Goal: Task Accomplishment & Management: Manage account settings

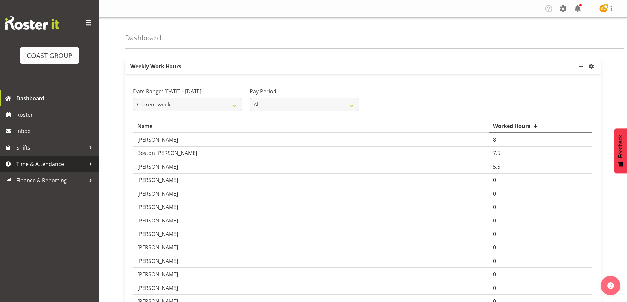
click at [60, 166] on span "Time & Attendance" at bounding box center [50, 164] width 69 height 10
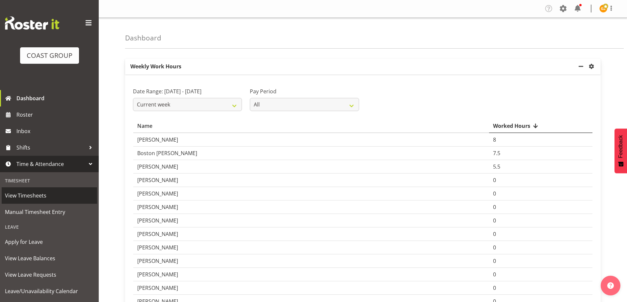
click at [37, 198] on span "View Timesheets" at bounding box center [49, 196] width 89 height 10
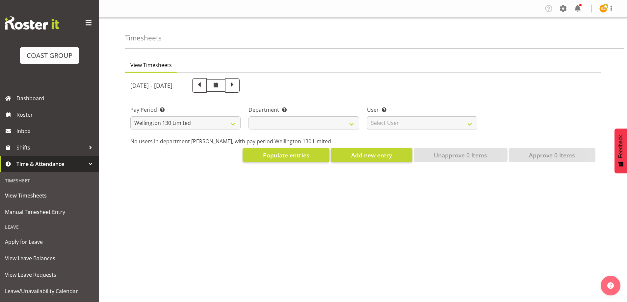
select select "150"
select select
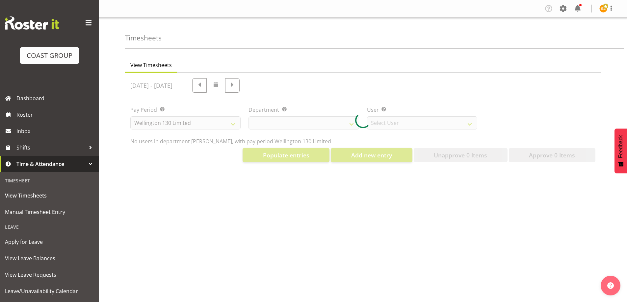
select select "9931"
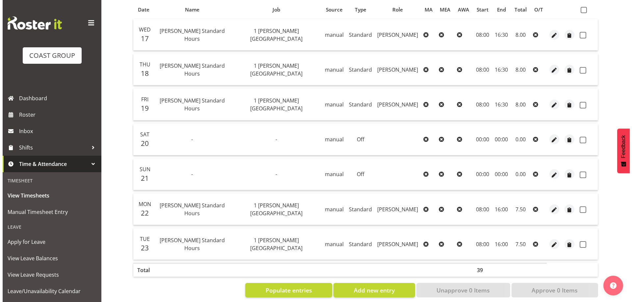
scroll to position [148, 0]
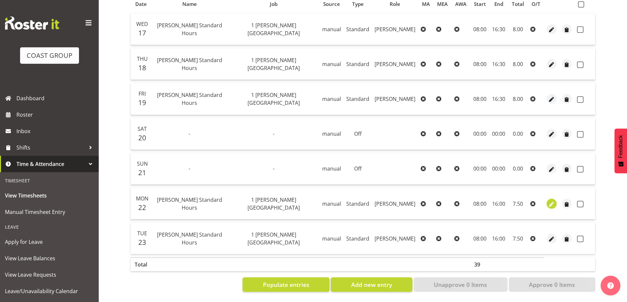
click at [549, 201] on span "button" at bounding box center [552, 205] width 8 height 8
select select "Standard"
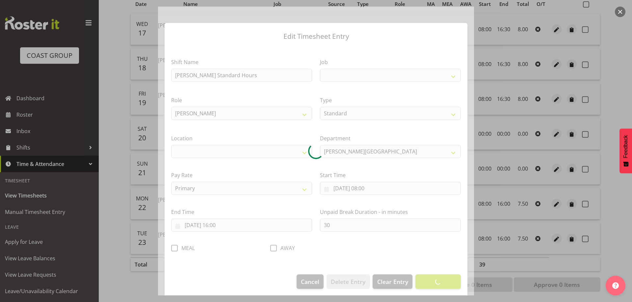
select select
select select "7032"
select select "1075"
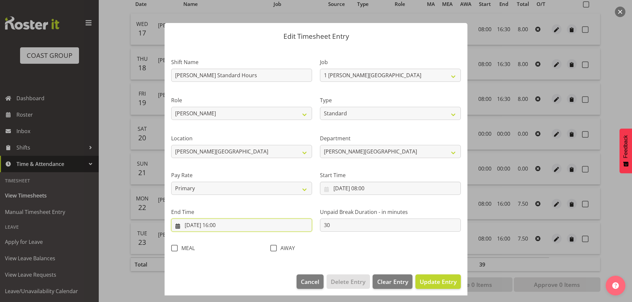
click at [248, 229] on input "[DATE] 16:00" at bounding box center [241, 225] width 141 height 13
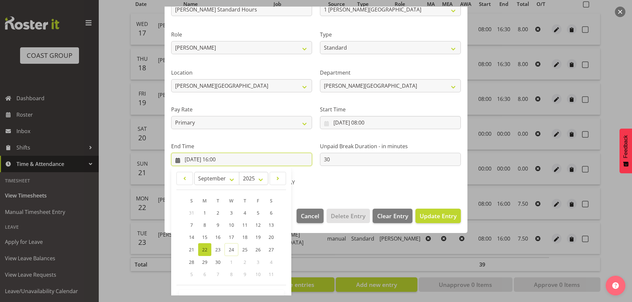
scroll to position [87, 0]
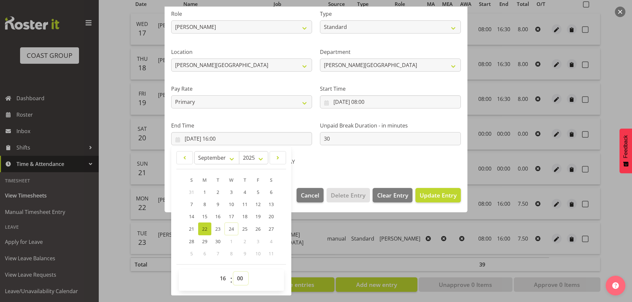
click at [242, 280] on select "00 01 02 03 04 05 06 07 08 09 10 11 12 13 14 15 16 17 18 19 20 21 22 23 24 25 2…" at bounding box center [240, 278] width 15 height 13
select select "30"
click at [233, 272] on select "00 01 02 03 04 05 06 07 08 09 10 11 12 13 14 15 16 17 18 19 20 21 22 23 24 25 2…" at bounding box center [240, 278] width 15 height 13
type input "[DATE] 16:30"
click at [442, 195] on span "Update Entry" at bounding box center [438, 195] width 37 height 8
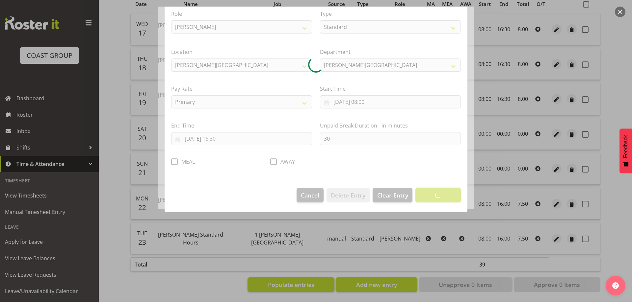
scroll to position [3, 0]
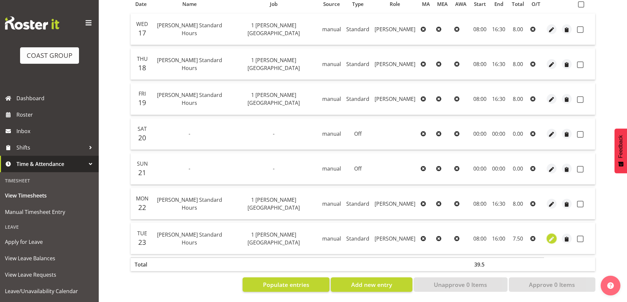
click at [549, 236] on span "button" at bounding box center [552, 240] width 8 height 8
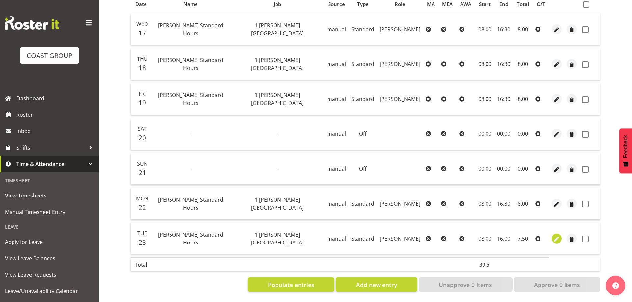
select select "Standard"
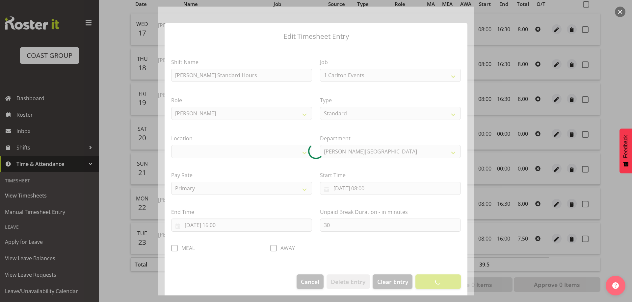
select select "7032"
select select "1075"
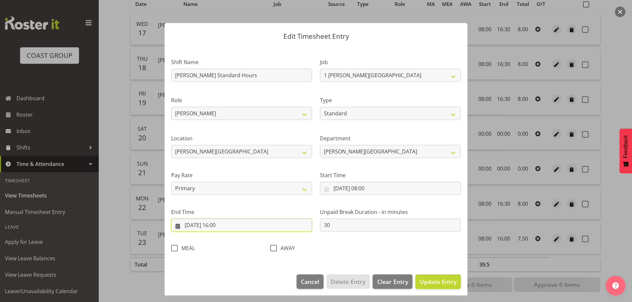
click at [269, 224] on input "[DATE] 16:00" at bounding box center [241, 225] width 141 height 13
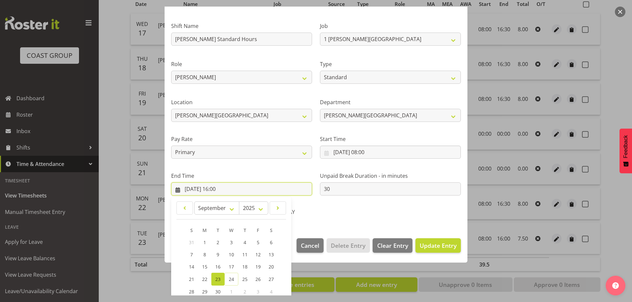
scroll to position [87, 0]
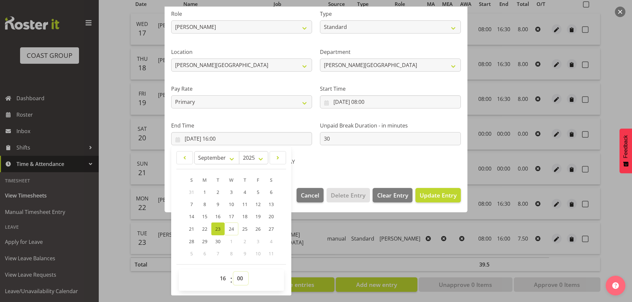
click at [240, 275] on select "00 01 02 03 04 05 06 07 08 09 10 11 12 13 14 15 16 17 18 19 20 21 22 23 24 25 2…" at bounding box center [240, 278] width 15 height 13
select select "30"
click at [233, 272] on select "00 01 02 03 04 05 06 07 08 09 10 11 12 13 14 15 16 17 18 19 20 21 22 23 24 25 2…" at bounding box center [240, 278] width 15 height 13
type input "[DATE] 16:30"
click at [422, 196] on span "Update Entry" at bounding box center [438, 195] width 37 height 8
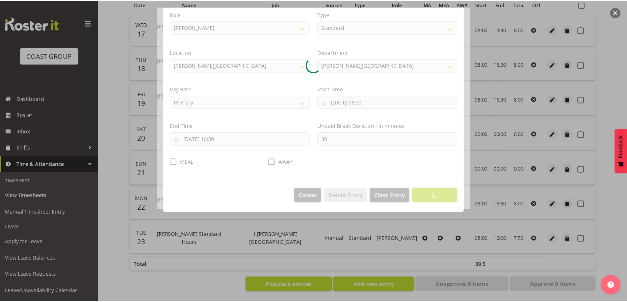
scroll to position [3, 0]
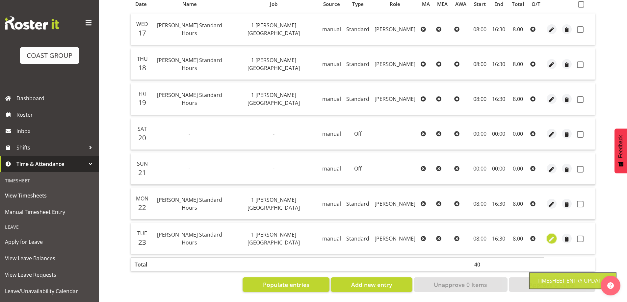
click at [552, 236] on span "button" at bounding box center [552, 240] width 8 height 8
select select "Standard"
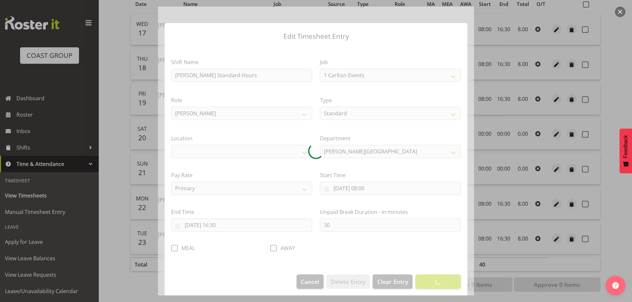
select select "7032"
select select "1075"
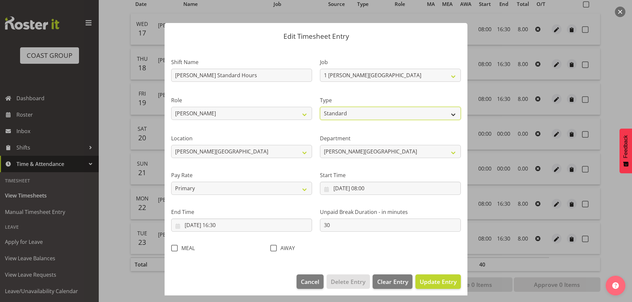
click at [448, 113] on select "Off Standard Public Holiday Public Holiday (Worked) Day In Lieu Annual Leave Si…" at bounding box center [390, 113] width 141 height 13
select select "Annual"
click at [320, 107] on select "Off Standard Public Holiday Public Holiday (Worked) Day In Lieu Annual Leave Si…" at bounding box center [390, 113] width 141 height 13
click at [424, 279] on span "Update Entry" at bounding box center [438, 282] width 37 height 8
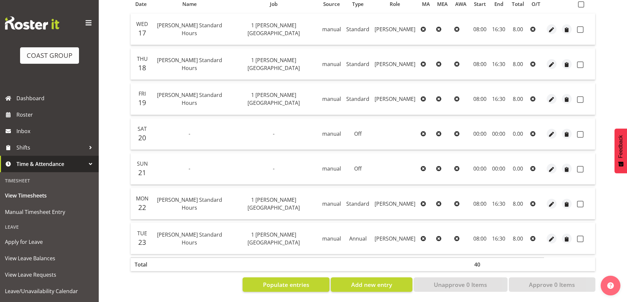
scroll to position [17, 0]
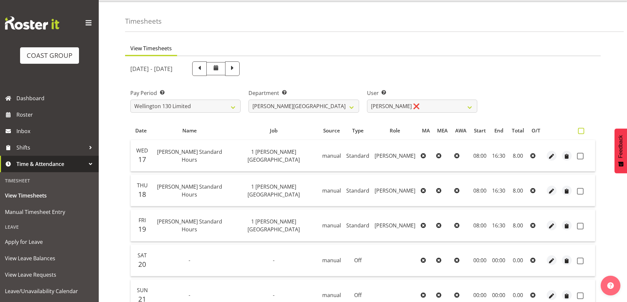
click at [584, 130] on span at bounding box center [581, 131] width 6 height 6
click at [582, 130] on input "checkbox" at bounding box center [580, 131] width 4 height 4
checkbox input "true"
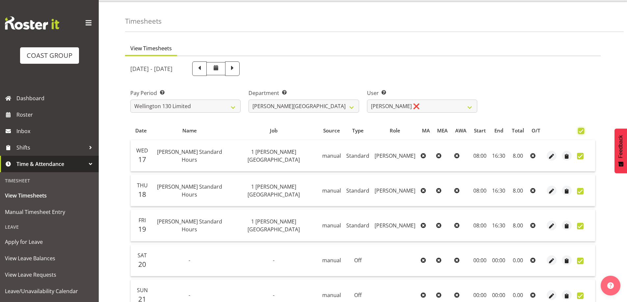
checkbox input "true"
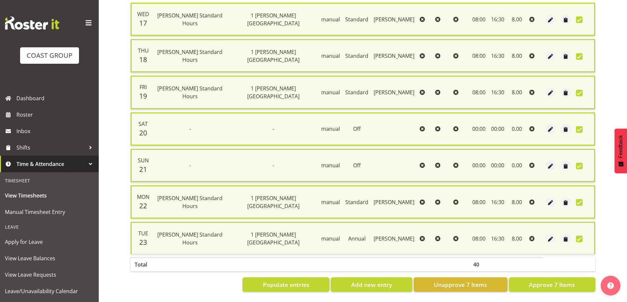
scroll to position [159, 0]
click at [545, 278] on button "Approve 7 Items" at bounding box center [552, 285] width 87 height 14
checkbox input "false"
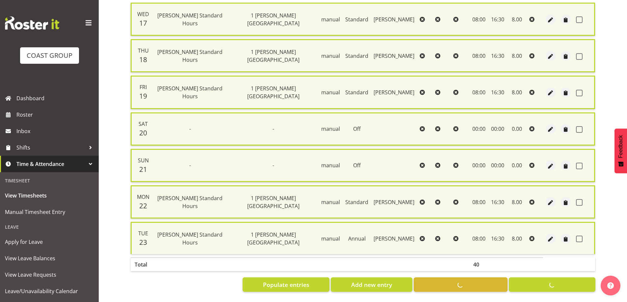
checkbox input "false"
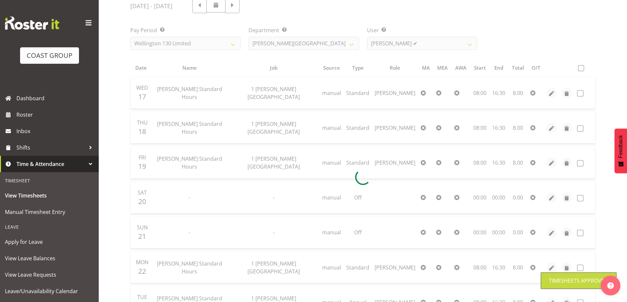
scroll to position [0, 0]
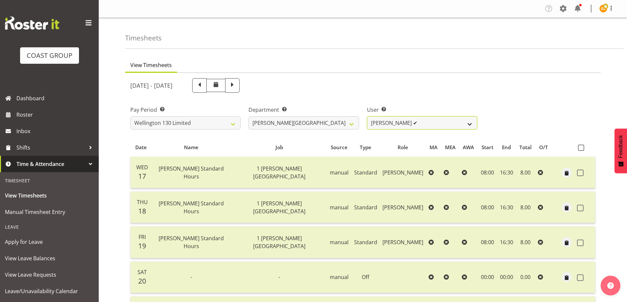
click at [469, 124] on select "[PERSON_NAME] ✔ [PERSON_NAME] ❌ [PERSON_NAME] [PERSON_NAME] ❌ [PERSON_NAME] ❌ […" at bounding box center [422, 122] width 110 height 13
select select "9956"
click at [367, 116] on select "[PERSON_NAME] ✔ [PERSON_NAME] ❌ [PERSON_NAME] [PERSON_NAME] ❌ [PERSON_NAME] ❌ […" at bounding box center [422, 122] width 110 height 13
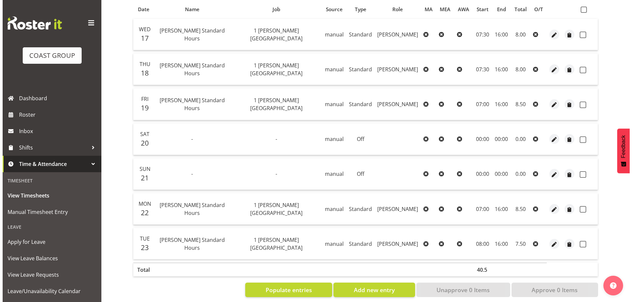
scroll to position [148, 0]
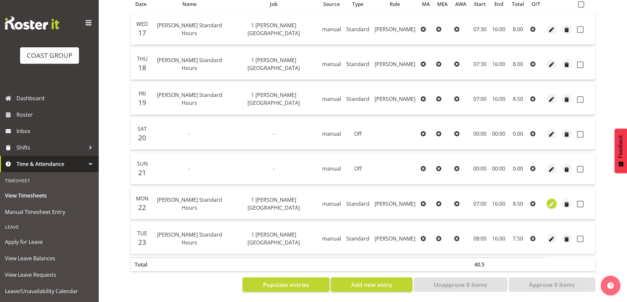
click at [550, 201] on span "button" at bounding box center [552, 205] width 8 height 8
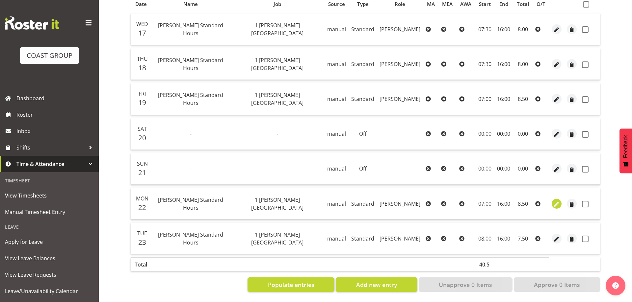
select select "Standard"
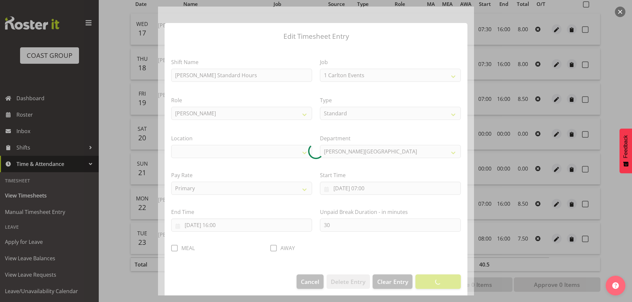
select select "7032"
select select "1075"
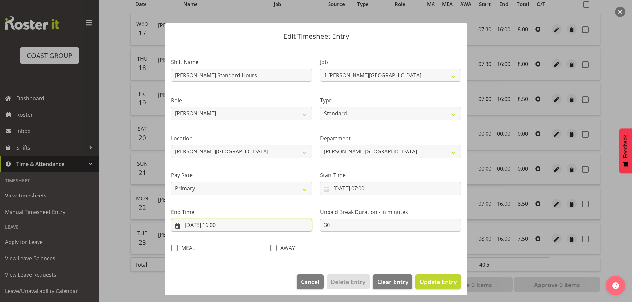
click at [240, 225] on input "[DATE] 16:00" at bounding box center [241, 225] width 141 height 13
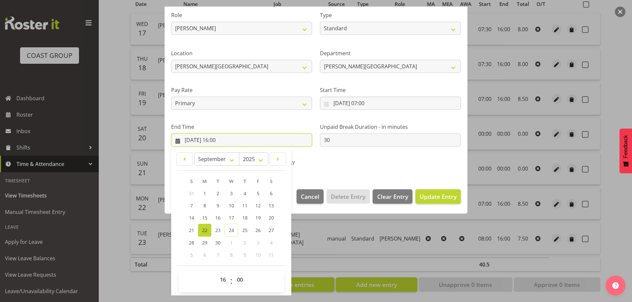
scroll to position [87, 0]
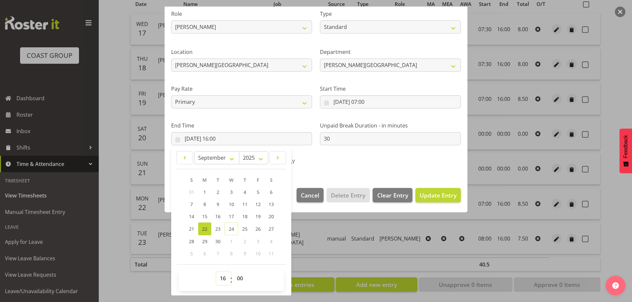
click at [220, 282] on select "00 01 02 03 04 05 06 07 08 09 10 11 12 13 14 15 16 17 18 19 20 21 22 23" at bounding box center [223, 278] width 15 height 13
select select "18"
click at [216, 272] on select "00 01 02 03 04 05 06 07 08 09 10 11 12 13 14 15 16 17 18 19 20 21 22 23" at bounding box center [223, 278] width 15 height 13
type input "[DATE] 18:00"
click at [426, 200] on button "Update Entry" at bounding box center [437, 195] width 45 height 14
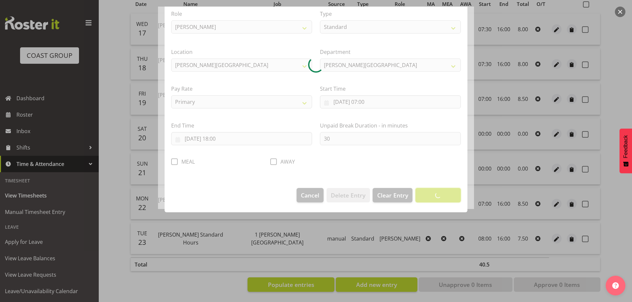
scroll to position [3, 0]
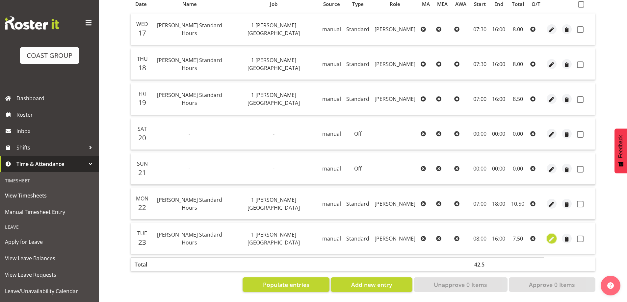
click at [550, 236] on span "button" at bounding box center [552, 240] width 8 height 8
select select "Standard"
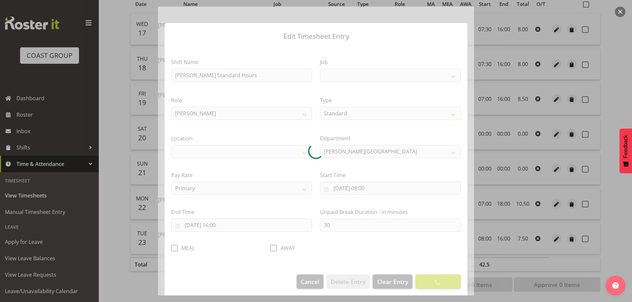
select select
select select "7032"
select select "1075"
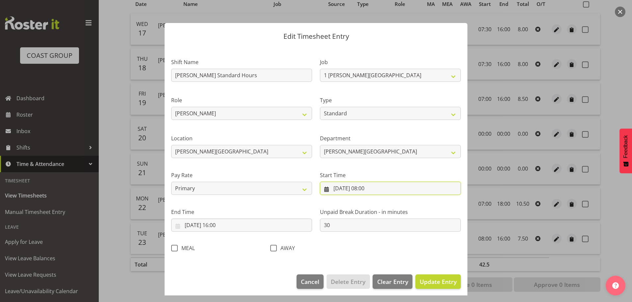
click at [368, 187] on input "[DATE] 08:00" at bounding box center [390, 188] width 141 height 13
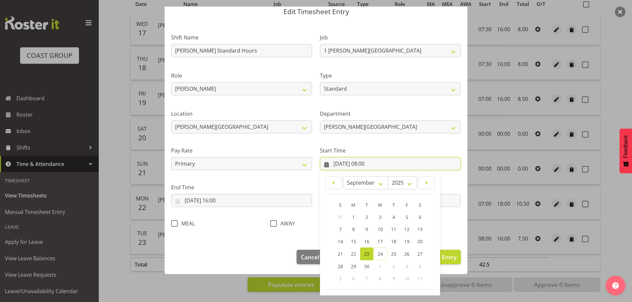
scroll to position [50, 0]
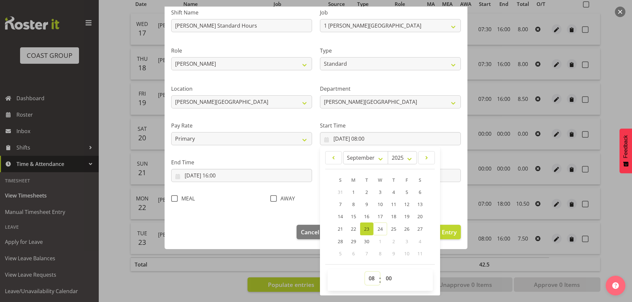
click at [369, 279] on select "00 01 02 03 04 05 06 07 08 09 10 11 12 13 14 15 16 17 18 19 20 21 22 23" at bounding box center [372, 278] width 15 height 13
select select "7"
click at [365, 272] on select "00 01 02 03 04 05 06 07 08 09 10 11 12 13 14 15 16 17 18 19 20 21 22 23" at bounding box center [372, 278] width 15 height 13
type input "[DATE] 07:00"
click at [450, 235] on span "Update Entry" at bounding box center [438, 232] width 37 height 8
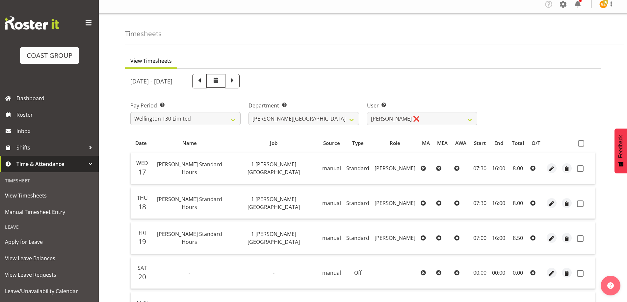
scroll to position [0, 0]
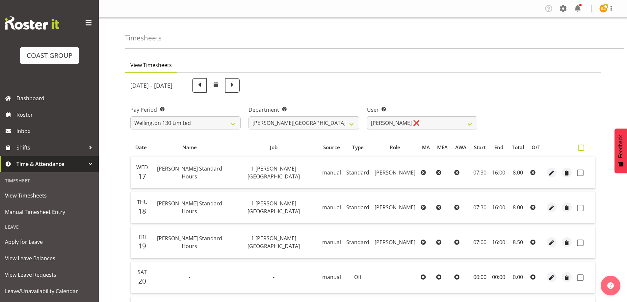
click at [582, 147] on span at bounding box center [581, 148] width 6 height 6
click at [582, 147] on input "checkbox" at bounding box center [580, 148] width 4 height 4
checkbox input "true"
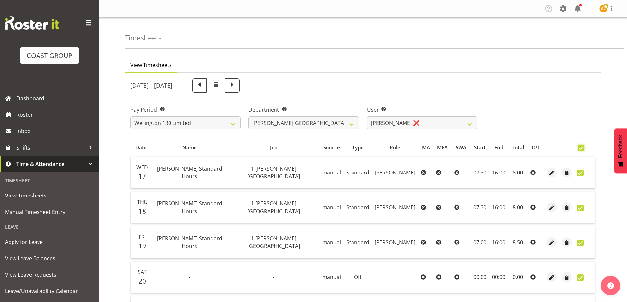
checkbox input "true"
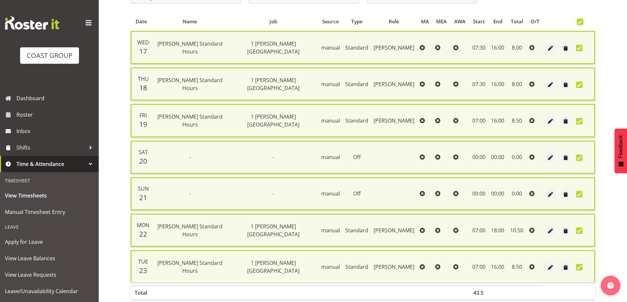
scroll to position [159, 0]
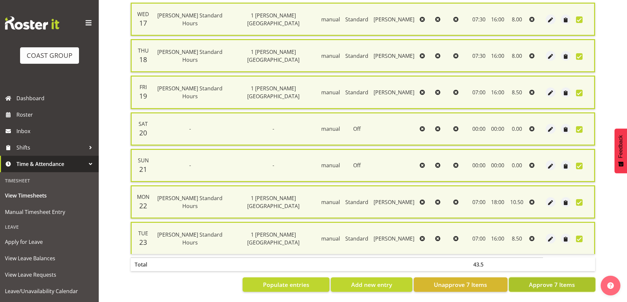
click at [551, 284] on span "Approve 7 Items" at bounding box center [552, 285] width 46 height 9
checkbox input "false"
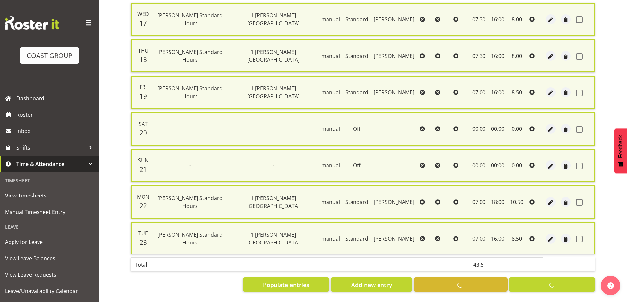
checkbox input "false"
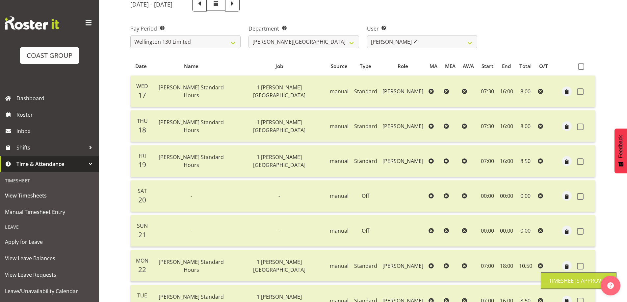
scroll to position [0, 0]
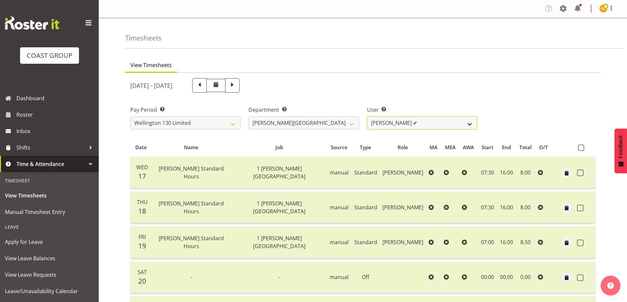
click at [469, 127] on select "[PERSON_NAME] ✔ [PERSON_NAME] ✔ [PERSON_NAME] [PERSON_NAME] ❌ [PERSON_NAME] ❌ […" at bounding box center [422, 122] width 110 height 13
select select "9930"
click at [367, 116] on select "[PERSON_NAME] ✔ [PERSON_NAME] ✔ [PERSON_NAME] [PERSON_NAME] ❌ [PERSON_NAME] ❌ […" at bounding box center [422, 122] width 110 height 13
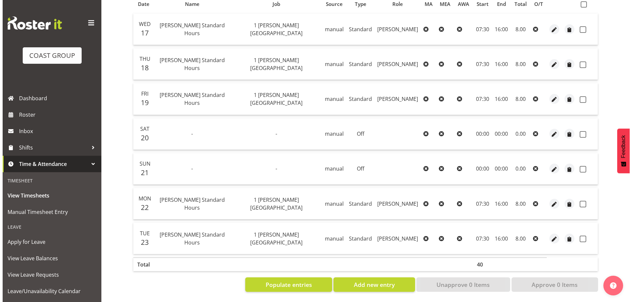
scroll to position [148, 0]
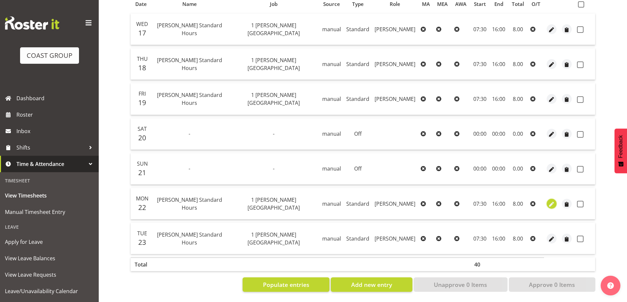
click at [550, 201] on span "button" at bounding box center [552, 205] width 8 height 8
select select "Standard"
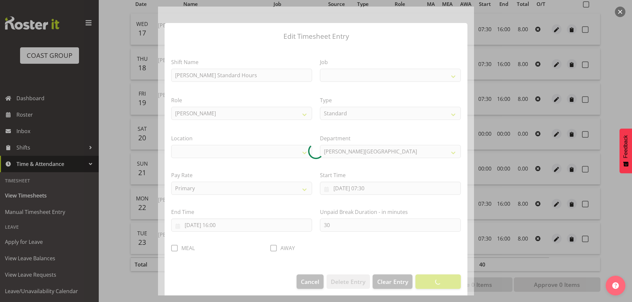
select select
select select "7032"
select select "1075"
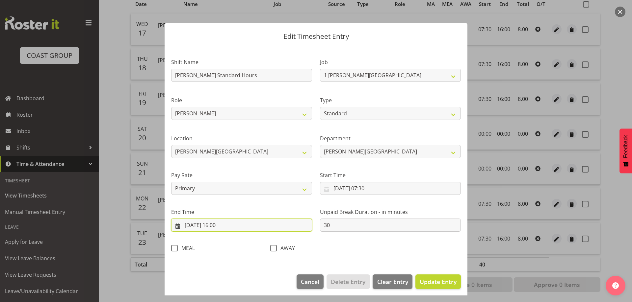
click at [257, 229] on input "[DATE] 16:00" at bounding box center [241, 225] width 141 height 13
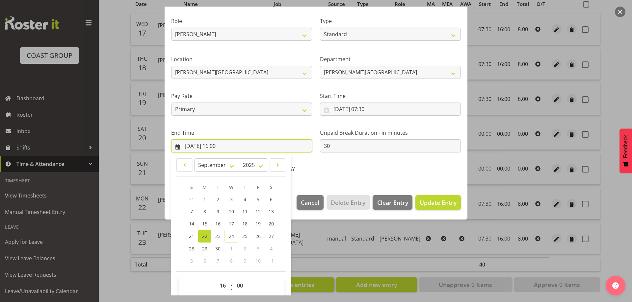
scroll to position [87, 0]
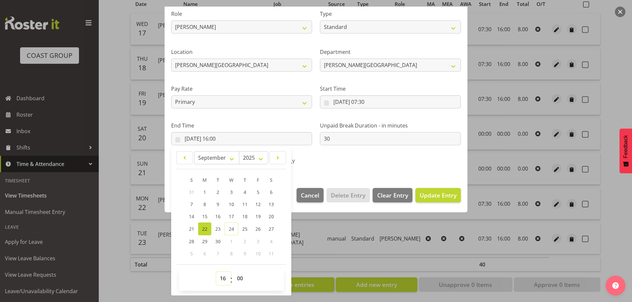
click at [223, 276] on select "00 01 02 03 04 05 06 07 08 09 10 11 12 13 14 15 16 17 18 19 20 21 22 23" at bounding box center [223, 278] width 15 height 13
click at [216, 272] on select "00 01 02 03 04 05 06 07 08 09 10 11 12 13 14 15 16 17 18 19 20 21 22 23" at bounding box center [223, 278] width 15 height 13
click at [223, 281] on select "00 01 02 03 04 05 06 07 08 09 10 11 12 13 14 15 16 17 18 19 20 21 22 23" at bounding box center [223, 278] width 15 height 13
select select "17"
click at [216, 272] on select "00 01 02 03 04 05 06 07 08 09 10 11 12 13 14 15 16 17 18 19 20 21 22 23" at bounding box center [223, 278] width 15 height 13
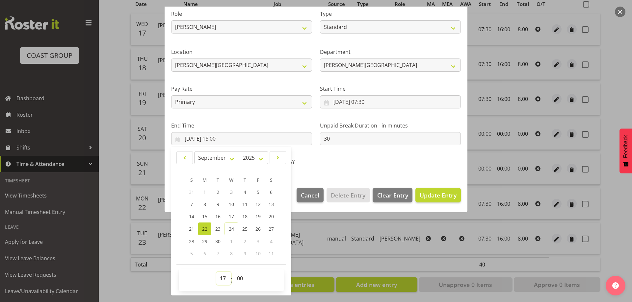
type input "[DATE] 17:00"
click at [427, 197] on span "Update Entry" at bounding box center [438, 195] width 37 height 8
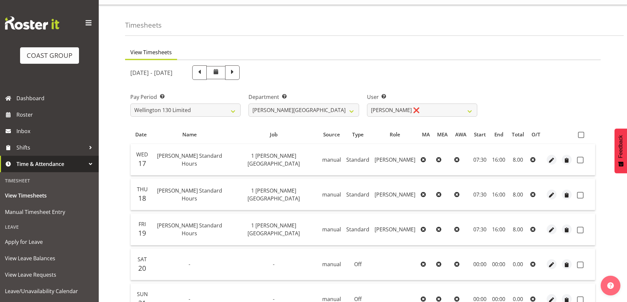
scroll to position [0, 0]
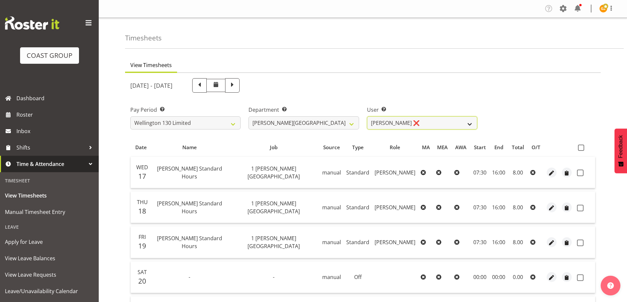
click at [471, 125] on select "[PERSON_NAME] ✔ [PERSON_NAME] ✔ [PERSON_NAME] [PERSON_NAME] ❌ [PERSON_NAME] ❌ […" at bounding box center [422, 122] width 110 height 13
click at [367, 116] on select "[PERSON_NAME] ✔ [PERSON_NAME] ✔ [PERSON_NAME] [PERSON_NAME] ❌ [PERSON_NAME] ❌ […" at bounding box center [422, 122] width 110 height 13
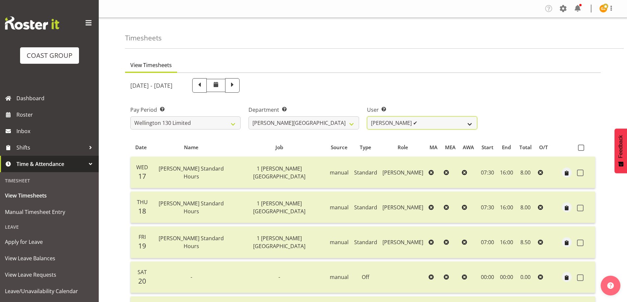
click at [470, 127] on select "[PERSON_NAME] ✔ [PERSON_NAME] ✔ [PERSON_NAME] [PERSON_NAME] ❌ [PERSON_NAME] ❌ […" at bounding box center [422, 122] width 110 height 13
select select "9930"
click at [367, 116] on select "[PERSON_NAME] ✔ [PERSON_NAME] ✔ [PERSON_NAME] [PERSON_NAME] ❌ [PERSON_NAME] ❌ […" at bounding box center [422, 122] width 110 height 13
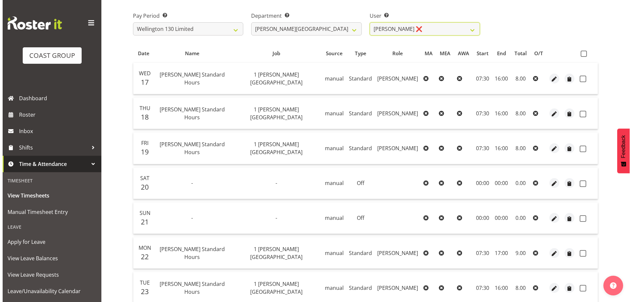
scroll to position [148, 0]
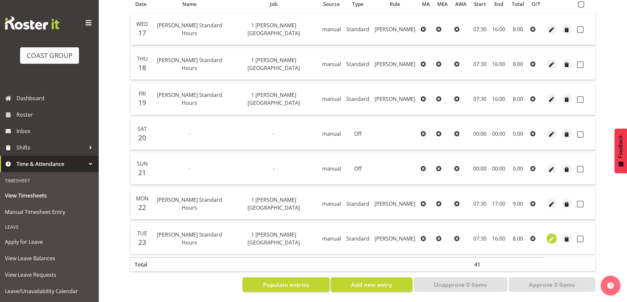
click at [548, 236] on span "button" at bounding box center [552, 240] width 8 height 8
select select "Standard"
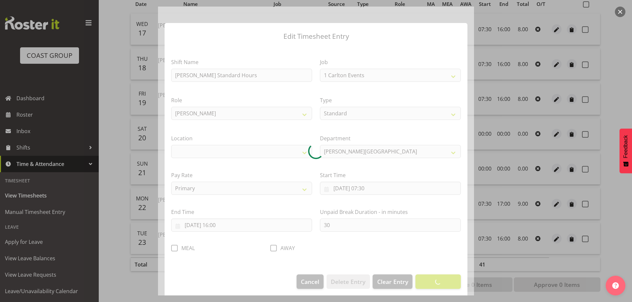
select select "7032"
select select "1075"
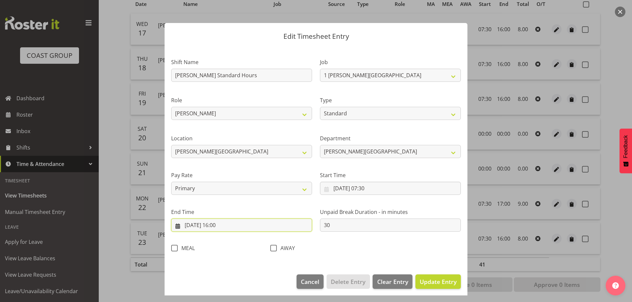
click at [279, 226] on input "[DATE] 16:00" at bounding box center [241, 225] width 141 height 13
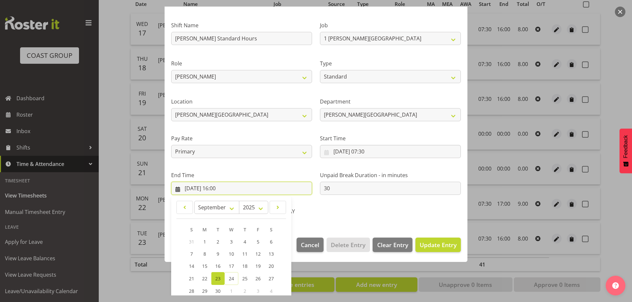
scroll to position [87, 0]
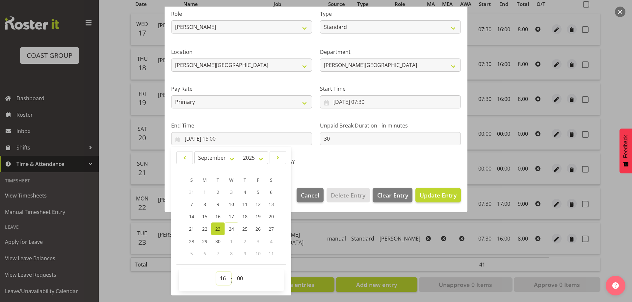
click at [221, 282] on select "00 01 02 03 04 05 06 07 08 09 10 11 12 13 14 15 16 17 18 19 20 21 22 23" at bounding box center [223, 278] width 15 height 13
click at [361, 161] on div "AWAY" at bounding box center [315, 160] width 99 height 22
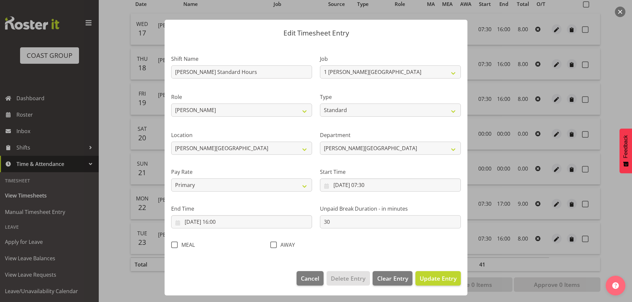
scroll to position [3, 0]
click at [376, 187] on input "[DATE] 07:30" at bounding box center [390, 185] width 141 height 13
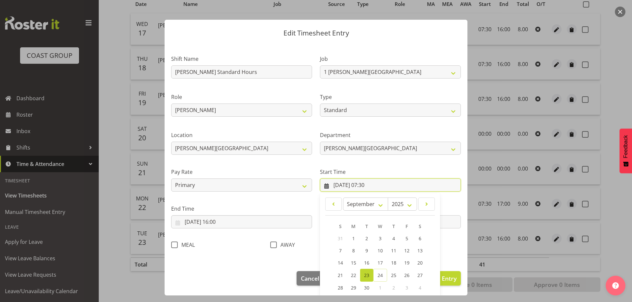
scroll to position [50, 0]
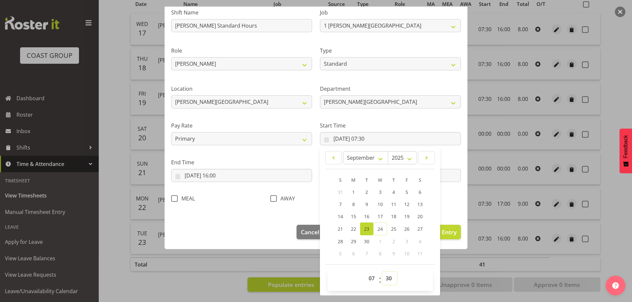
click at [388, 277] on select "00 01 02 03 04 05 06 07 08 09 10 11 12 13 14 15 16 17 18 19 20 21 22 23 24 25 2…" at bounding box center [389, 278] width 15 height 13
select select "0"
click at [382, 272] on select "00 01 02 03 04 05 06 07 08 09 10 11 12 13 14 15 16 17 18 19 20 21 22 23 24 25 2…" at bounding box center [389, 278] width 15 height 13
type input "[DATE] 07:00"
click at [447, 231] on span "Update Entry" at bounding box center [438, 232] width 37 height 8
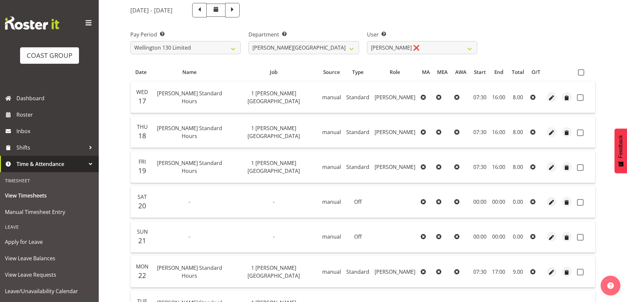
scroll to position [0, 0]
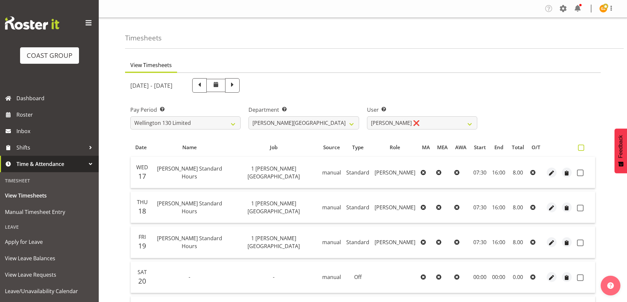
click at [583, 149] on span at bounding box center [581, 148] width 6 height 6
click at [582, 149] on input "checkbox" at bounding box center [580, 148] width 4 height 4
checkbox input "true"
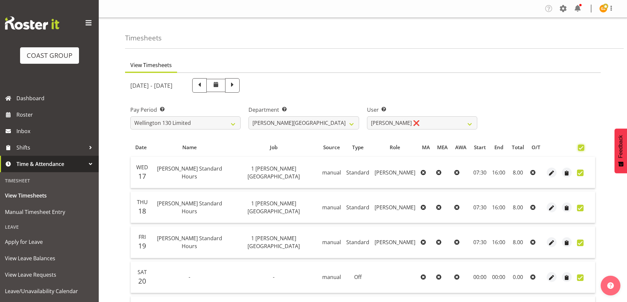
checkbox input "true"
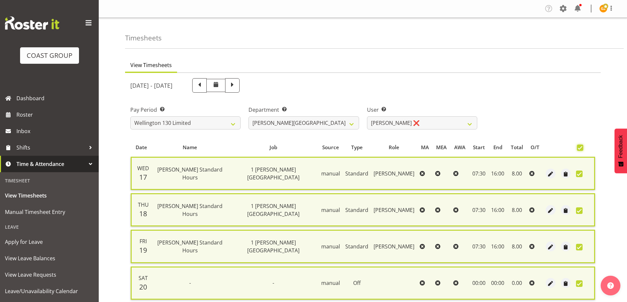
scroll to position [159, 0]
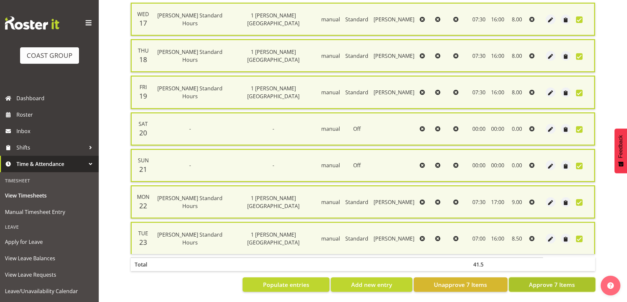
click at [564, 281] on span "Approve 7 Items" at bounding box center [552, 285] width 46 height 9
checkbox input "false"
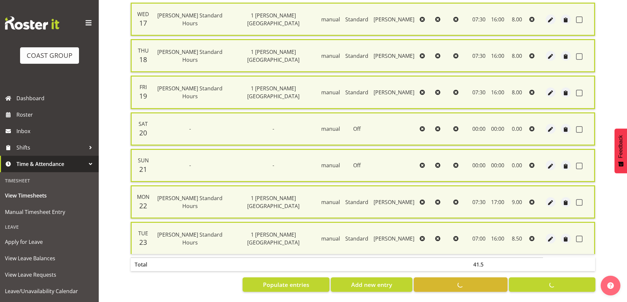
checkbox input "false"
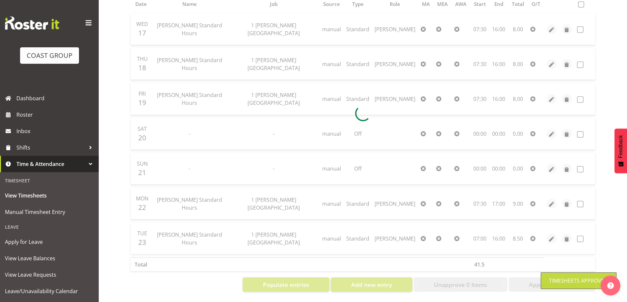
scroll to position [0, 0]
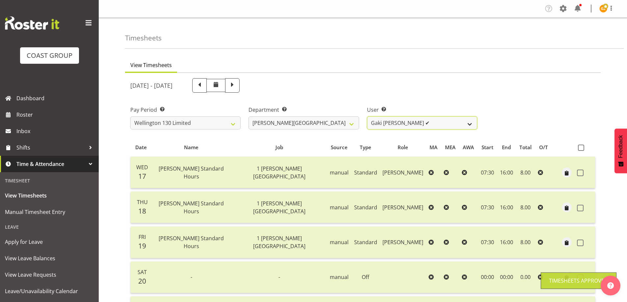
click at [469, 123] on select "[PERSON_NAME] ✔ [PERSON_NAME] ✔ [PERSON_NAME] [PERSON_NAME] ❌ [PERSON_NAME] ✔ […" at bounding box center [422, 122] width 110 height 13
select select "9949"
click at [367, 116] on select "[PERSON_NAME] ✔ [PERSON_NAME] ✔ [PERSON_NAME] [PERSON_NAME] ❌ [PERSON_NAME] ✔ […" at bounding box center [422, 122] width 110 height 13
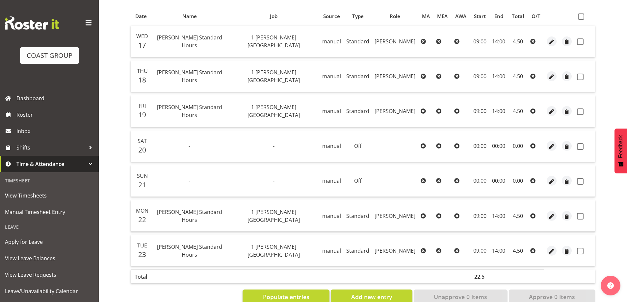
scroll to position [132, 0]
click at [580, 16] on span at bounding box center [581, 16] width 6 height 6
click at [580, 16] on input "checkbox" at bounding box center [580, 16] width 4 height 4
checkbox input "true"
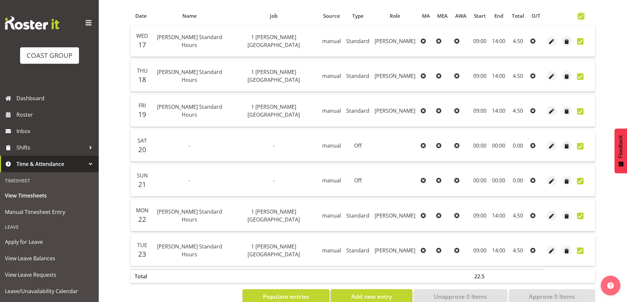
checkbox input "true"
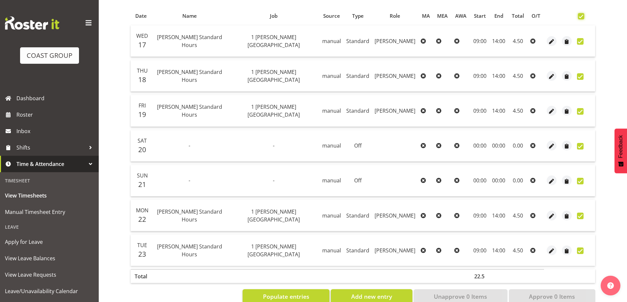
checkbox input "true"
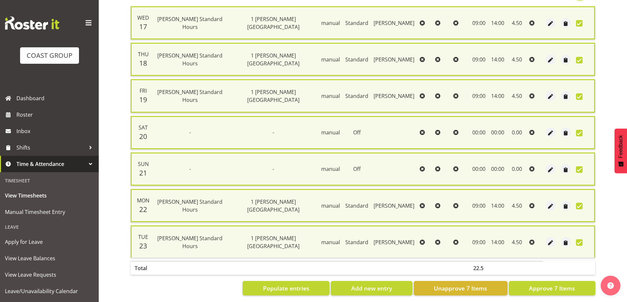
scroll to position [159, 0]
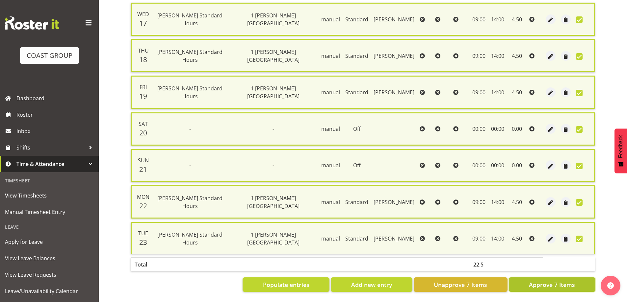
click at [556, 284] on span "Approve 7 Items" at bounding box center [552, 285] width 46 height 9
checkbox input "false"
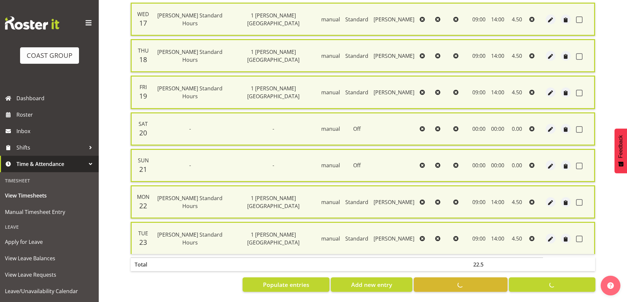
checkbox input "false"
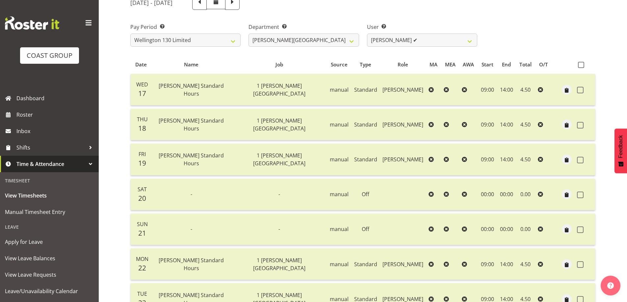
scroll to position [83, 0]
click at [470, 42] on select "[PERSON_NAME] ✔ [PERSON_NAME] ✔ [PERSON_NAME] [PERSON_NAME] ❌ [PERSON_NAME] ✔ […" at bounding box center [422, 40] width 110 height 13
select select "9950"
click at [367, 34] on select "[PERSON_NAME] ✔ [PERSON_NAME] ✔ [PERSON_NAME] [PERSON_NAME] ❌ [PERSON_NAME] ✔ […" at bounding box center [422, 40] width 110 height 13
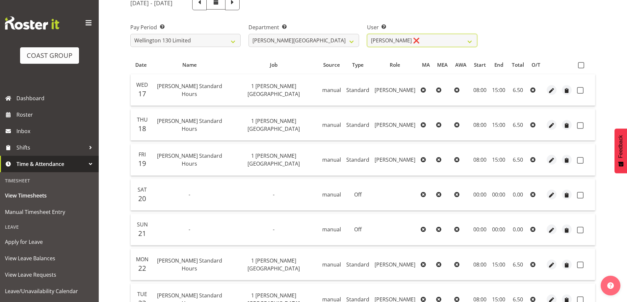
scroll to position [115, 0]
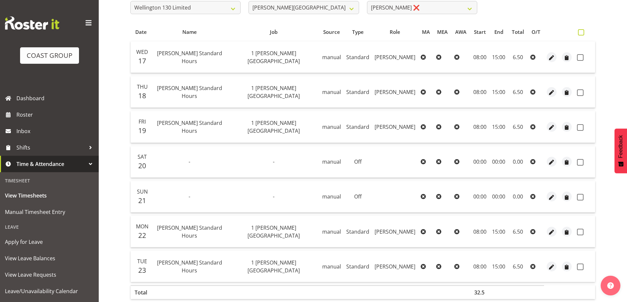
click at [579, 32] on span at bounding box center [581, 32] width 6 height 6
click at [579, 32] on input "checkbox" at bounding box center [580, 32] width 4 height 4
checkbox input "true"
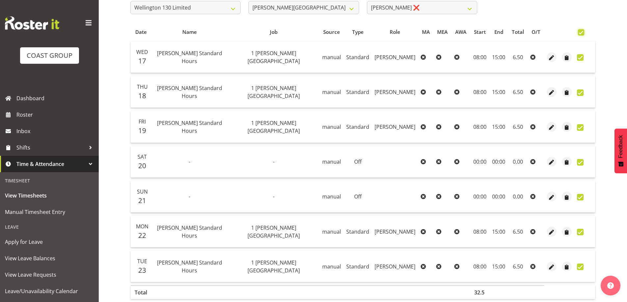
checkbox input "true"
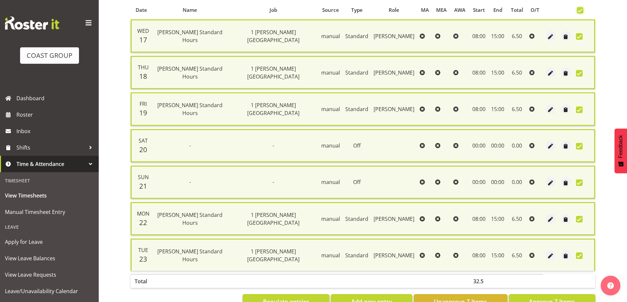
scroll to position [159, 0]
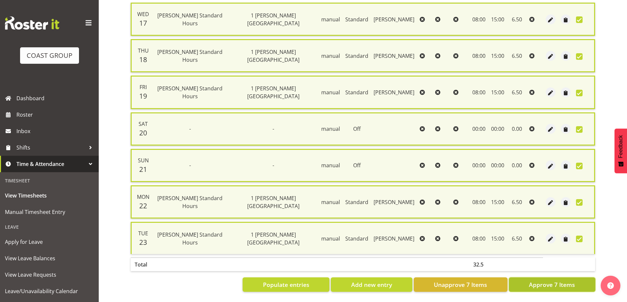
click at [554, 281] on span "Approve 7 Items" at bounding box center [552, 285] width 46 height 9
checkbox input "false"
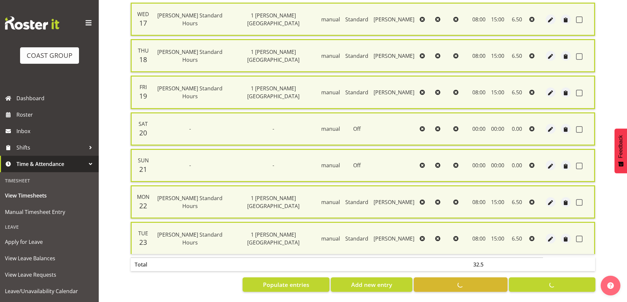
checkbox input "false"
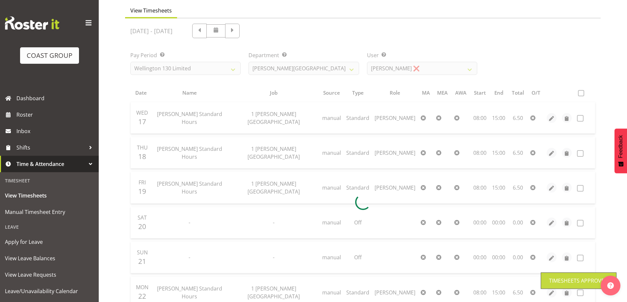
scroll to position [0, 0]
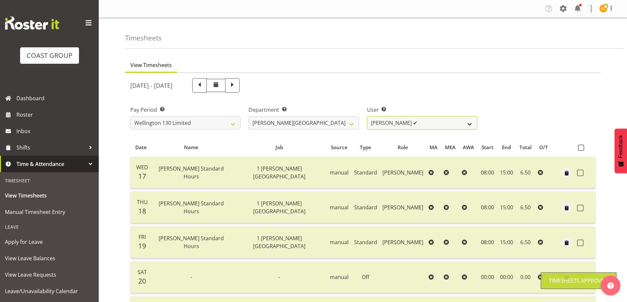
click at [473, 127] on select "[PERSON_NAME] ✔ [PERSON_NAME] ✔ [PERSON_NAME] [PERSON_NAME] ❌ [PERSON_NAME] ✔ […" at bounding box center [422, 122] width 110 height 13
select select "9951"
click at [367, 116] on select "[PERSON_NAME] ✔ [PERSON_NAME] ✔ [PERSON_NAME] [PERSON_NAME] ❌ [PERSON_NAME] ✔ […" at bounding box center [422, 122] width 110 height 13
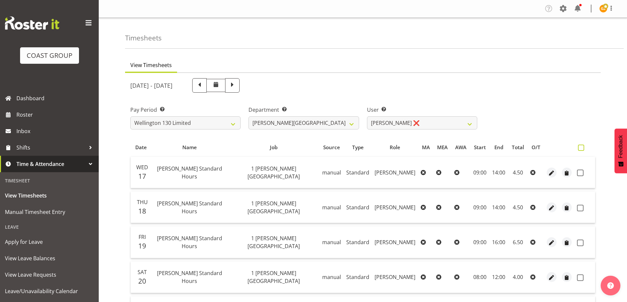
click at [581, 148] on span at bounding box center [581, 148] width 6 height 6
click at [581, 148] on input "checkbox" at bounding box center [580, 148] width 4 height 4
checkbox input "true"
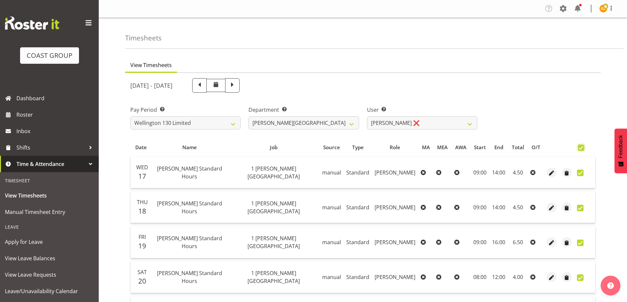
checkbox input "true"
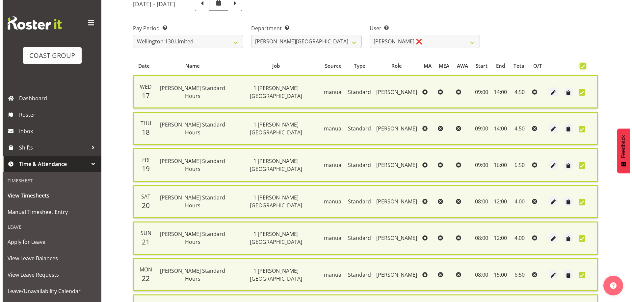
scroll to position [159, 0]
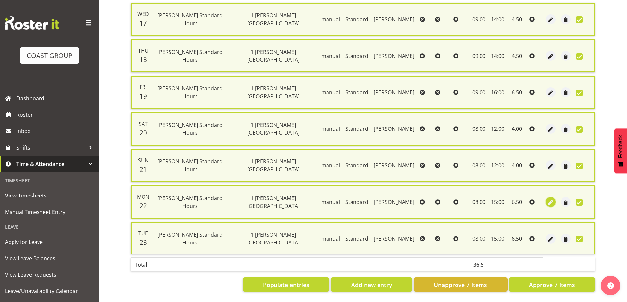
click at [549, 199] on span "button" at bounding box center [551, 203] width 8 height 8
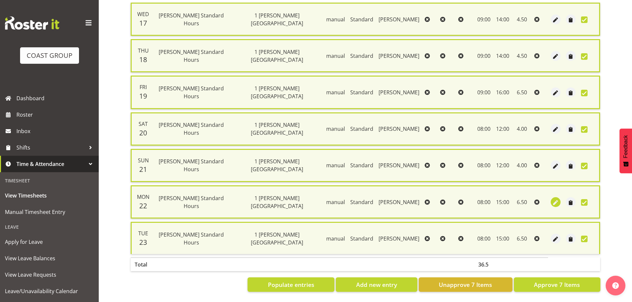
select select "Standard"
select select "8"
select select "2025"
select select "15"
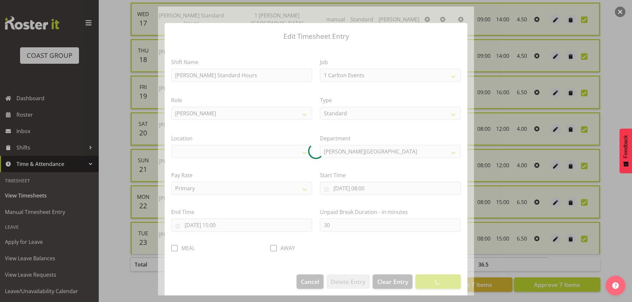
select select "7032"
select select "1075"
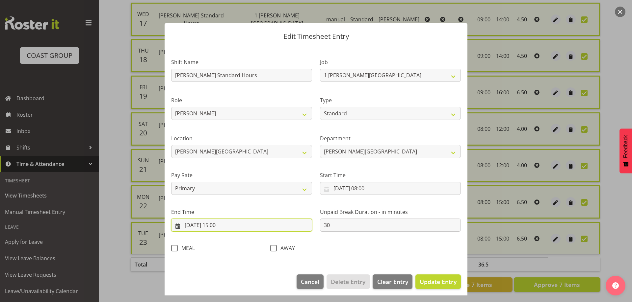
click at [260, 225] on input "[DATE] 15:00" at bounding box center [241, 225] width 141 height 13
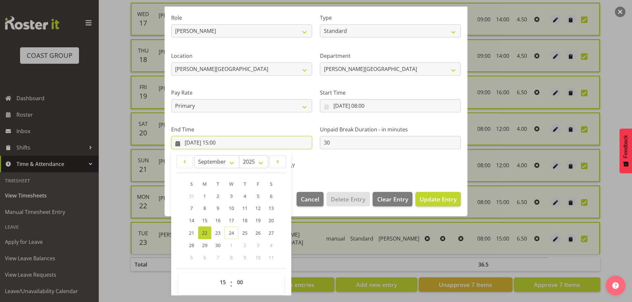
scroll to position [87, 0]
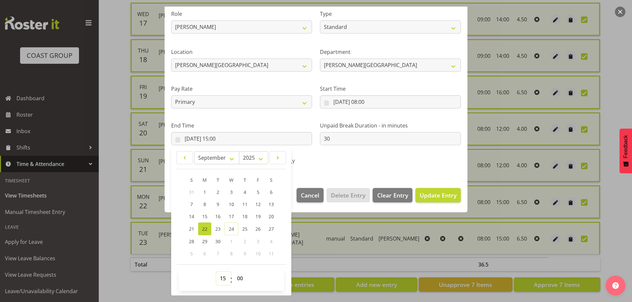
click at [224, 281] on select "00 01 02 03 04 05 06 07 08 09 10 11 12 13 14 15 16 17 18 19 20 21 22 23" at bounding box center [223, 278] width 15 height 13
select select "17"
click at [216, 272] on select "00 01 02 03 04 05 06 07 08 09 10 11 12 13 14 15 16 17 18 19 20 21 22 23" at bounding box center [223, 278] width 15 height 13
type input "[DATE] 17:00"
click at [431, 191] on button "Update Entry" at bounding box center [437, 195] width 45 height 14
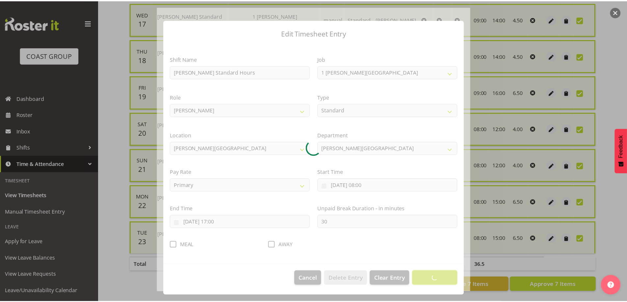
scroll to position [3, 0]
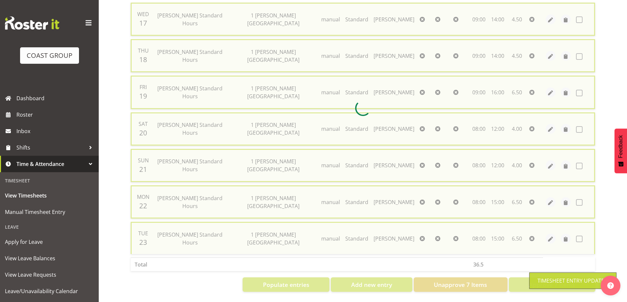
checkbox input "false"
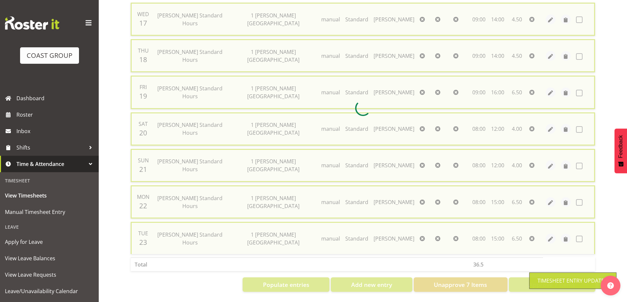
checkbox input "false"
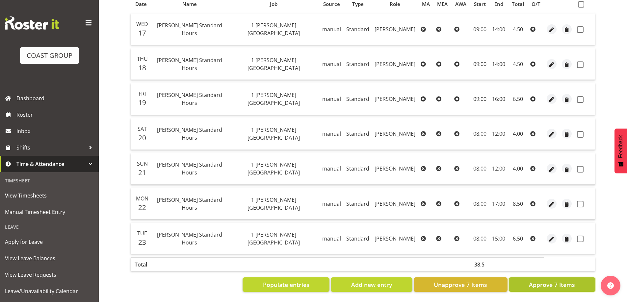
click at [559, 283] on span "Approve 7 Items" at bounding box center [552, 285] width 46 height 9
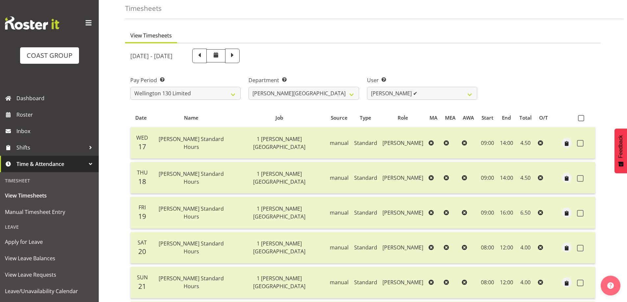
scroll to position [17, 0]
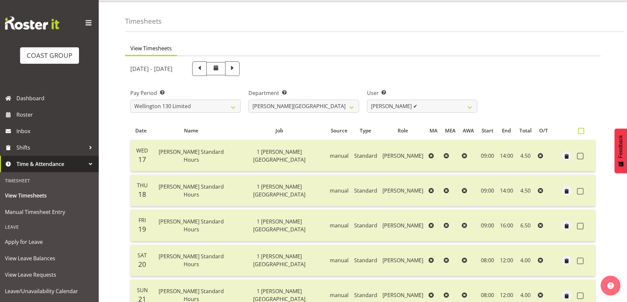
click at [579, 130] on span at bounding box center [581, 131] width 6 height 6
click at [579, 130] on input "checkbox" at bounding box center [580, 131] width 4 height 4
checkbox input "true"
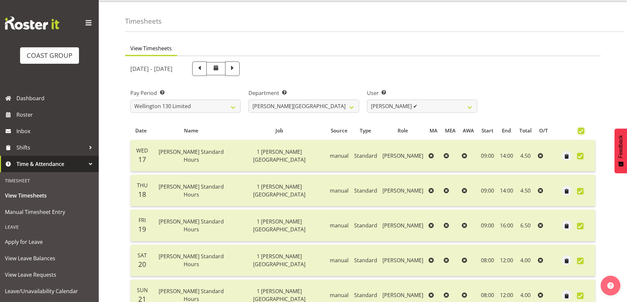
checkbox input "true"
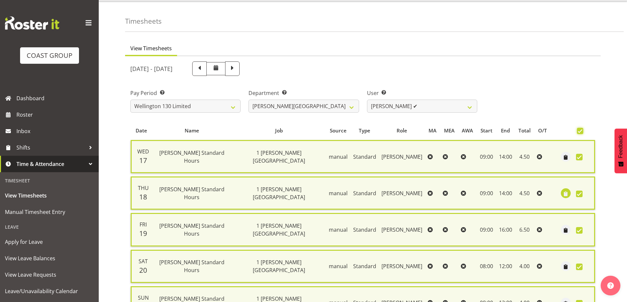
scroll to position [159, 0]
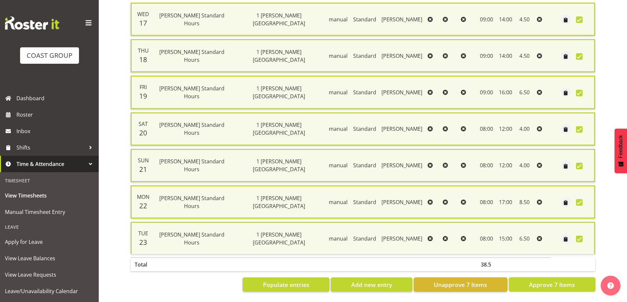
click at [560, 283] on span "Approve 7 Items" at bounding box center [552, 285] width 46 height 9
checkbox input "false"
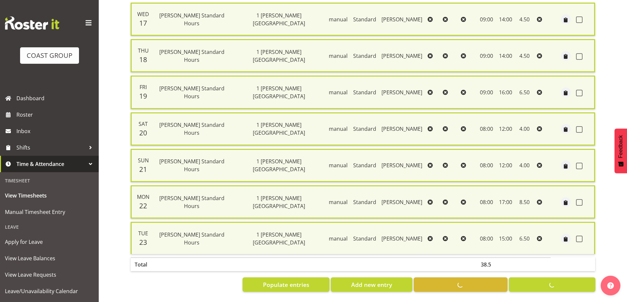
checkbox input "false"
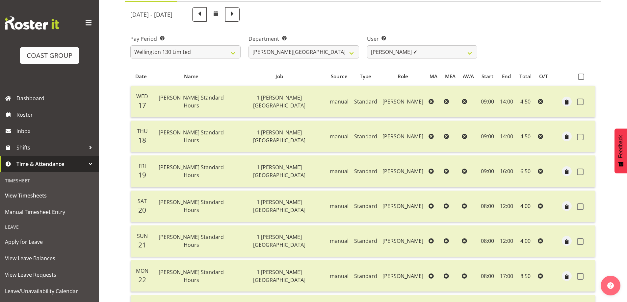
scroll to position [0, 0]
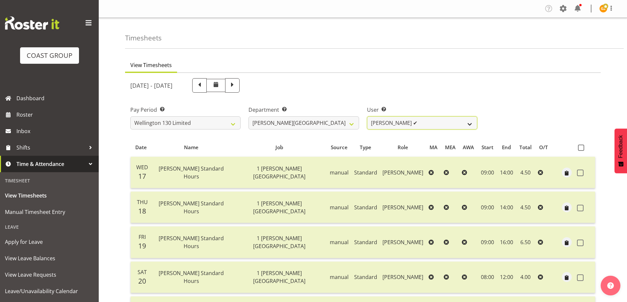
click at [468, 123] on select "[PERSON_NAME] ✔ [PERSON_NAME] ✔ [PERSON_NAME] [PERSON_NAME] ❌ [PERSON_NAME] ✔ […" at bounding box center [422, 122] width 110 height 13
select select "9952"
click at [367, 116] on select "[PERSON_NAME] ✔ [PERSON_NAME] ✔ [PERSON_NAME] [PERSON_NAME] ❌ [PERSON_NAME] ✔ […" at bounding box center [422, 122] width 110 height 13
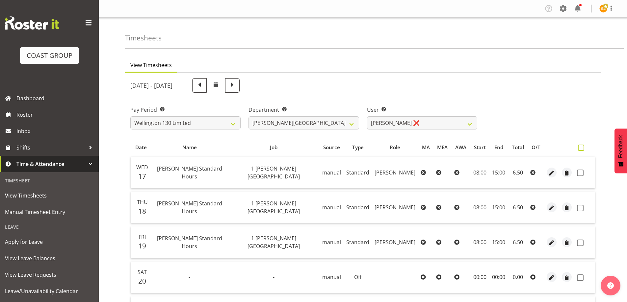
click at [580, 146] on span at bounding box center [581, 148] width 6 height 6
click at [580, 146] on input "checkbox" at bounding box center [580, 148] width 4 height 4
checkbox input "true"
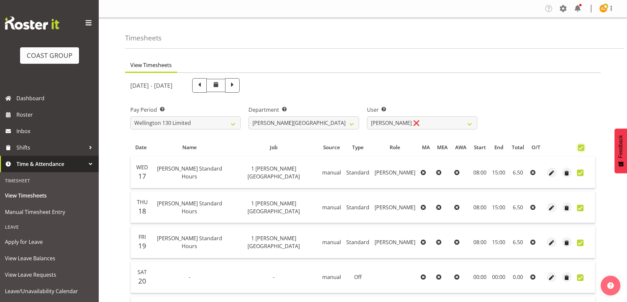
checkbox input "true"
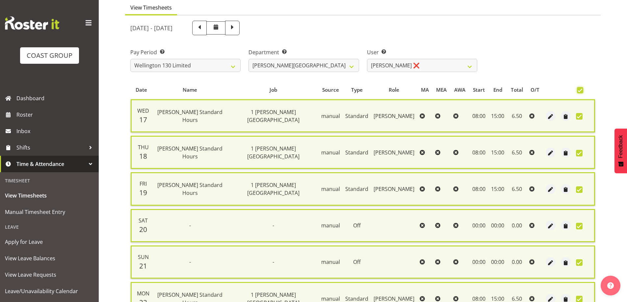
scroll to position [159, 0]
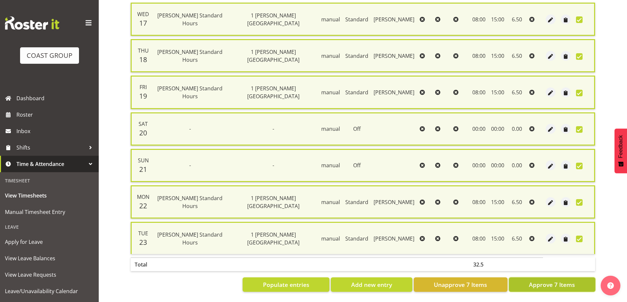
click at [556, 281] on span "Approve 7 Items" at bounding box center [552, 285] width 46 height 9
checkbox input "false"
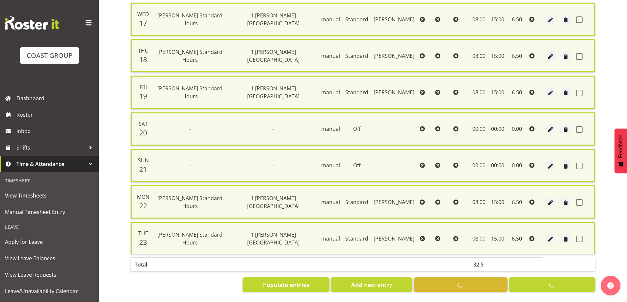
checkbox input "false"
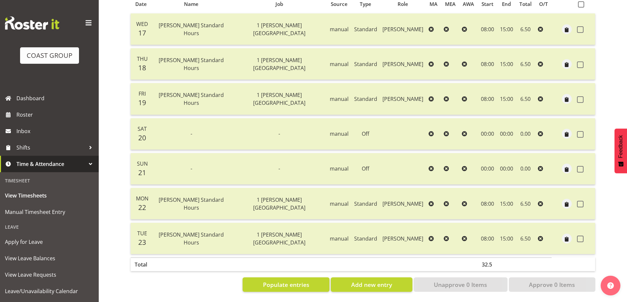
scroll to position [17, 0]
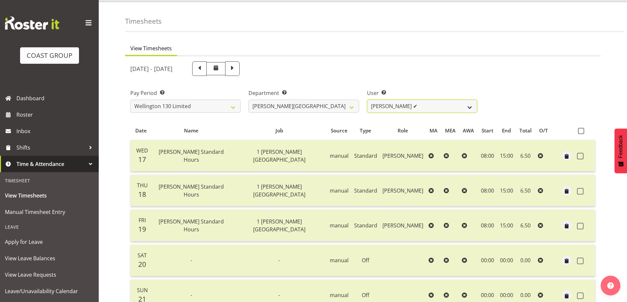
drag, startPoint x: 468, startPoint y: 107, endPoint x: 464, endPoint y: 111, distance: 4.7
click at [468, 107] on select "[PERSON_NAME] ✔ [PERSON_NAME] ✔ [PERSON_NAME] [PERSON_NAME] ❌ [PERSON_NAME] ✔ […" at bounding box center [422, 106] width 110 height 13
select select "9954"
click at [367, 100] on select "[PERSON_NAME] ✔ [PERSON_NAME] ✔ [PERSON_NAME] [PERSON_NAME] ❌ [PERSON_NAME] ✔ […" at bounding box center [422, 106] width 110 height 13
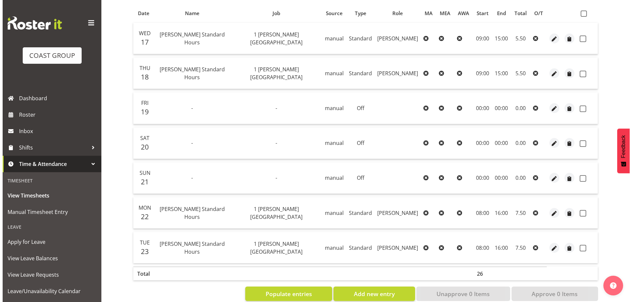
scroll to position [148, 0]
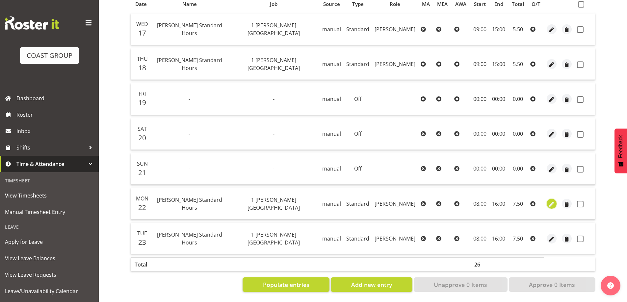
click at [552, 201] on span "button" at bounding box center [552, 205] width 8 height 8
select select "Standard"
select select "8"
select select "2025"
select select "8"
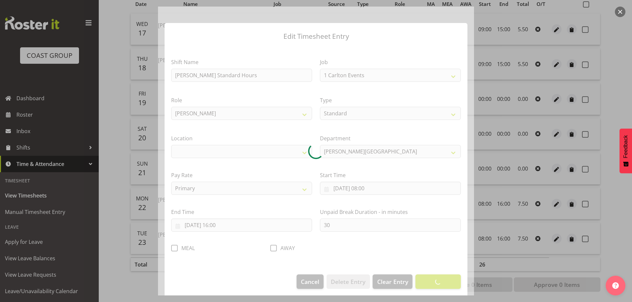
select select "7032"
select select "1075"
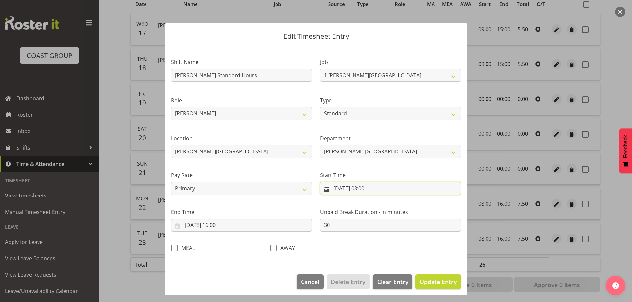
click at [413, 189] on input "[DATE] 08:00" at bounding box center [390, 188] width 141 height 13
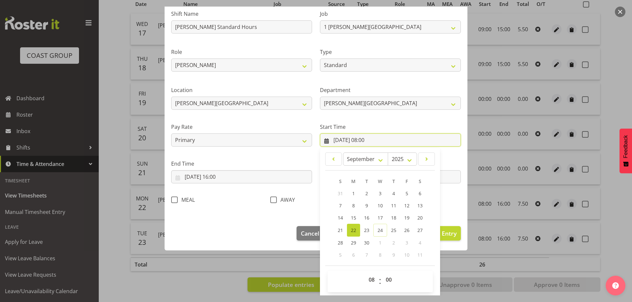
scroll to position [50, 0]
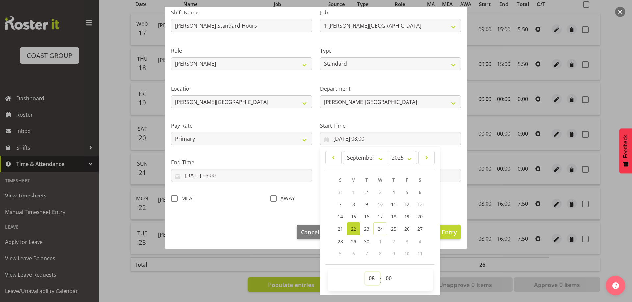
click at [367, 281] on select "00 01 02 03 04 05 06 07 08 09 10 11 12 13 14 15 16 17 18 19 20 21 22 23" at bounding box center [372, 278] width 15 height 13
select select "10"
click at [365, 272] on select "00 01 02 03 04 05 06 07 08 09 10 11 12 13 14 15 16 17 18 19 20 21 22 23" at bounding box center [372, 278] width 15 height 13
type input "[DATE] 10:00"
click at [388, 277] on select "00 01 02 03 04 05 06 07 08 09 10 11 12 13 14 15 16 17 18 19 20 21 22 23 24 25 2…" at bounding box center [389, 278] width 15 height 13
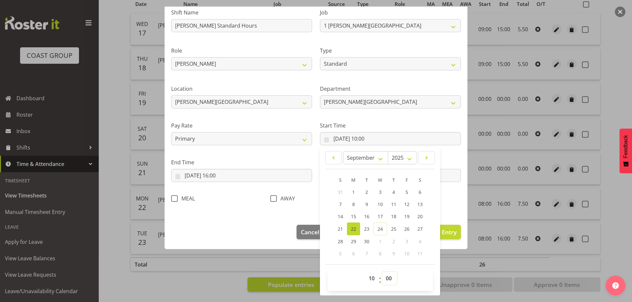
select select "30"
click at [382, 272] on select "00 01 02 03 04 05 06 07 08 09 10 11 12 13 14 15 16 17 18 19 20 21 22 23 24 25 2…" at bounding box center [389, 278] width 15 height 13
type input "[DATE] 10:30"
click at [447, 206] on div "Shift Name [PERSON_NAME][GEOGRAPHIC_DATA] Standard Hours Job 1 Carlton Events 1…" at bounding box center [315, 103] width 297 height 209
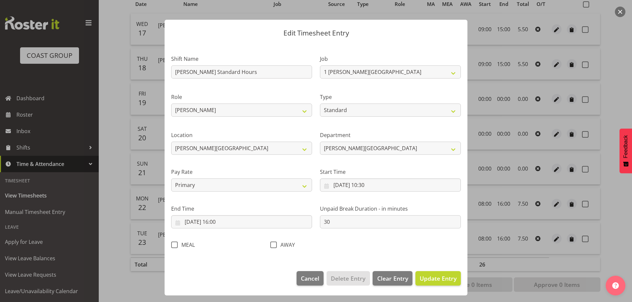
scroll to position [3, 0]
click at [268, 225] on input "[DATE] 16:00" at bounding box center [241, 222] width 141 height 13
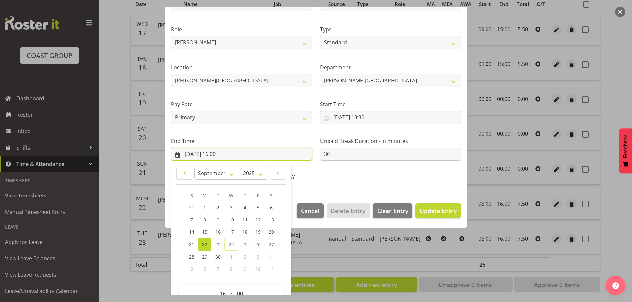
scroll to position [87, 0]
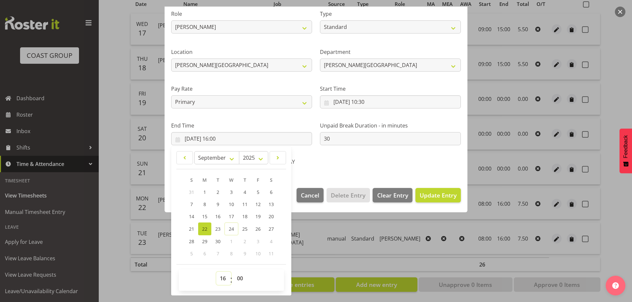
click at [222, 278] on select "00 01 02 03 04 05 06 07 08 09 10 11 12 13 14 15 16 17 18 19 20 21 22 23" at bounding box center [223, 278] width 15 height 13
select select "15"
click at [216, 272] on select "00 01 02 03 04 05 06 07 08 09 10 11 12 13 14 15 16 17 18 19 20 21 22 23" at bounding box center [223, 278] width 15 height 13
type input "[DATE] 15:00"
click at [432, 191] on span "Update Entry" at bounding box center [438, 195] width 37 height 9
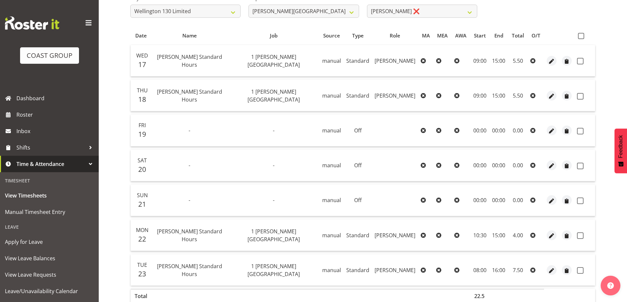
scroll to position [0, 0]
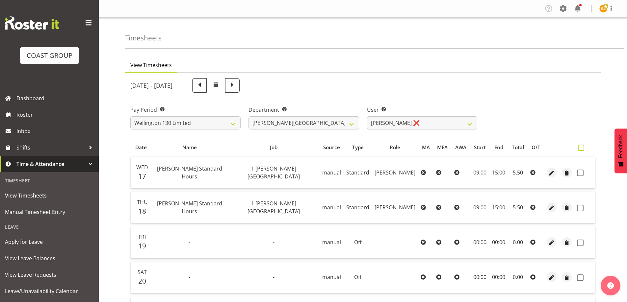
click at [582, 146] on span at bounding box center [581, 148] width 6 height 6
click at [582, 146] on input "checkbox" at bounding box center [580, 148] width 4 height 4
checkbox input "true"
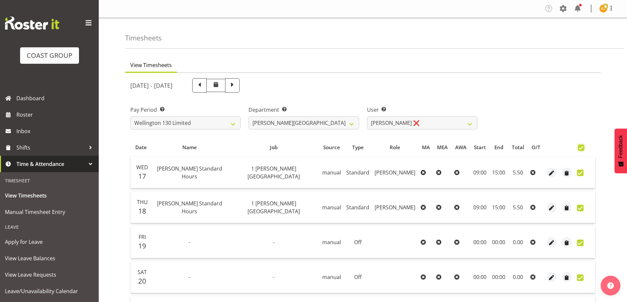
checkbox input "true"
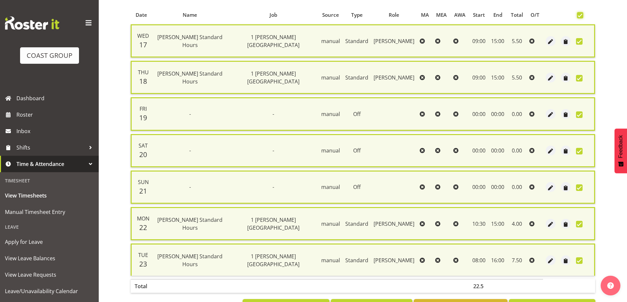
scroll to position [159, 0]
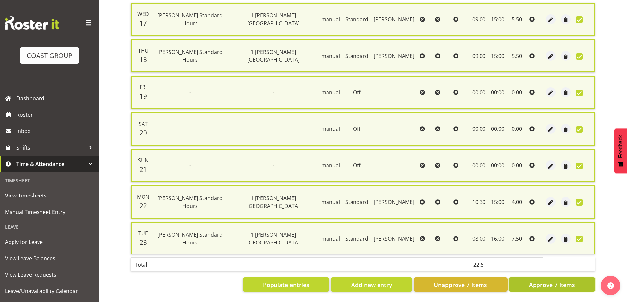
click at [568, 284] on span "Approve 7 Items" at bounding box center [552, 285] width 46 height 9
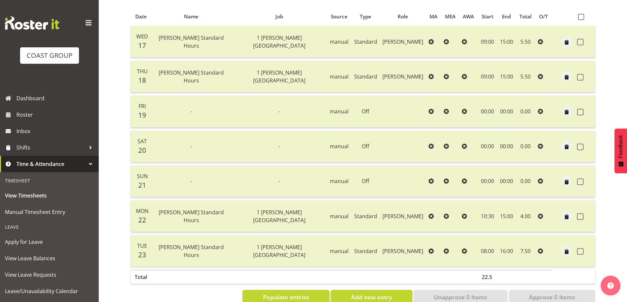
scroll to position [0, 0]
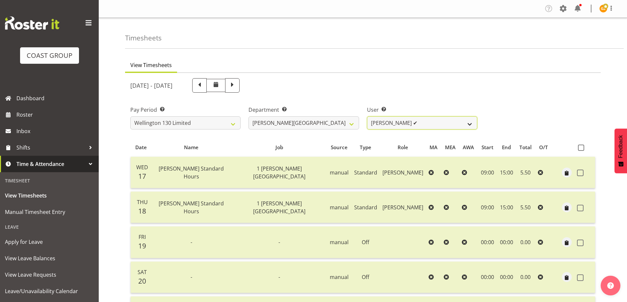
click at [471, 125] on select "[PERSON_NAME] ✔ [PERSON_NAME] ✔ [PERSON_NAME] [PERSON_NAME] ❌ [PERSON_NAME] ✔ […" at bounding box center [422, 122] width 110 height 13
click at [548, 114] on div "Pay Period Select which pay period you would like to view. SLP LTD EHS LTD DW L…" at bounding box center [362, 115] width 473 height 37
click at [612, 7] on span at bounding box center [611, 8] width 8 height 8
click at [573, 34] on link "Log Out" at bounding box center [583, 35] width 63 height 12
